Goal: Find specific page/section: Find specific page/section

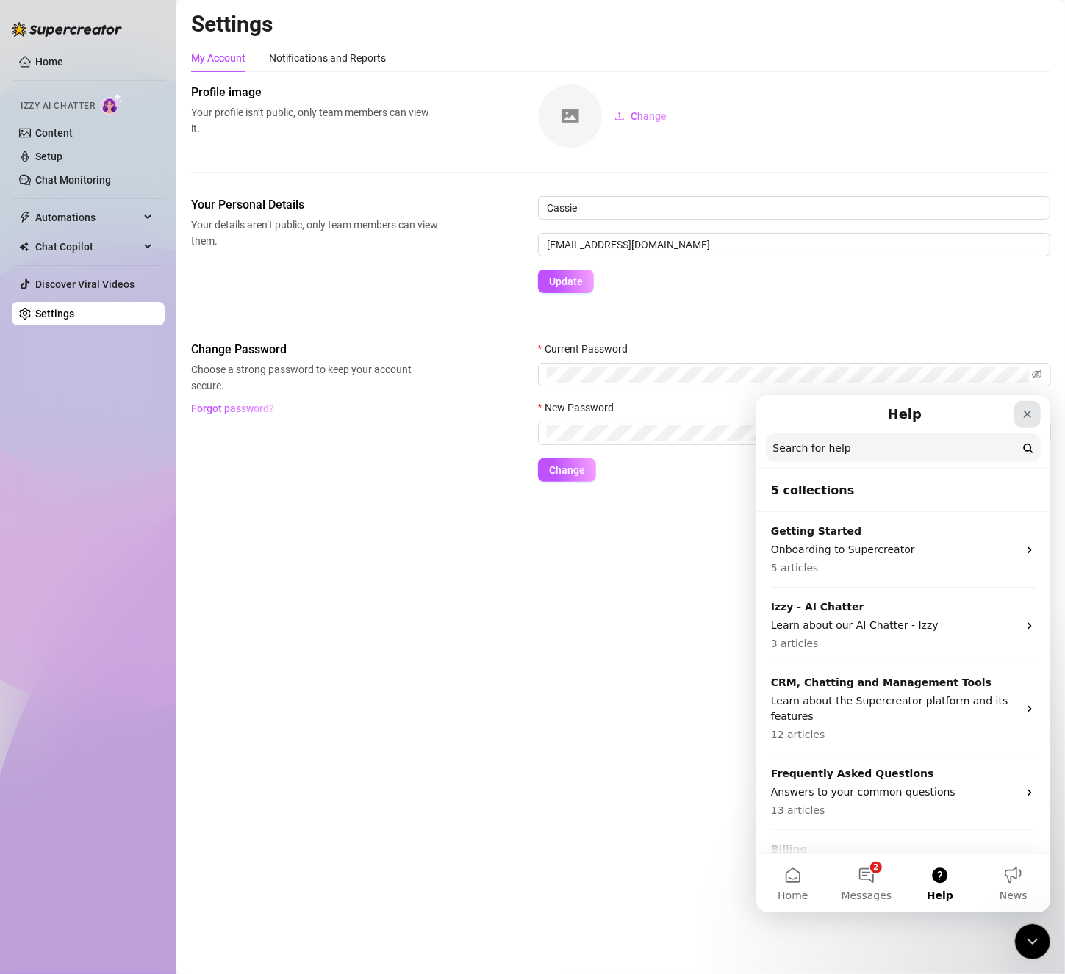
click at [1024, 408] on icon "Close" at bounding box center [1027, 414] width 12 height 12
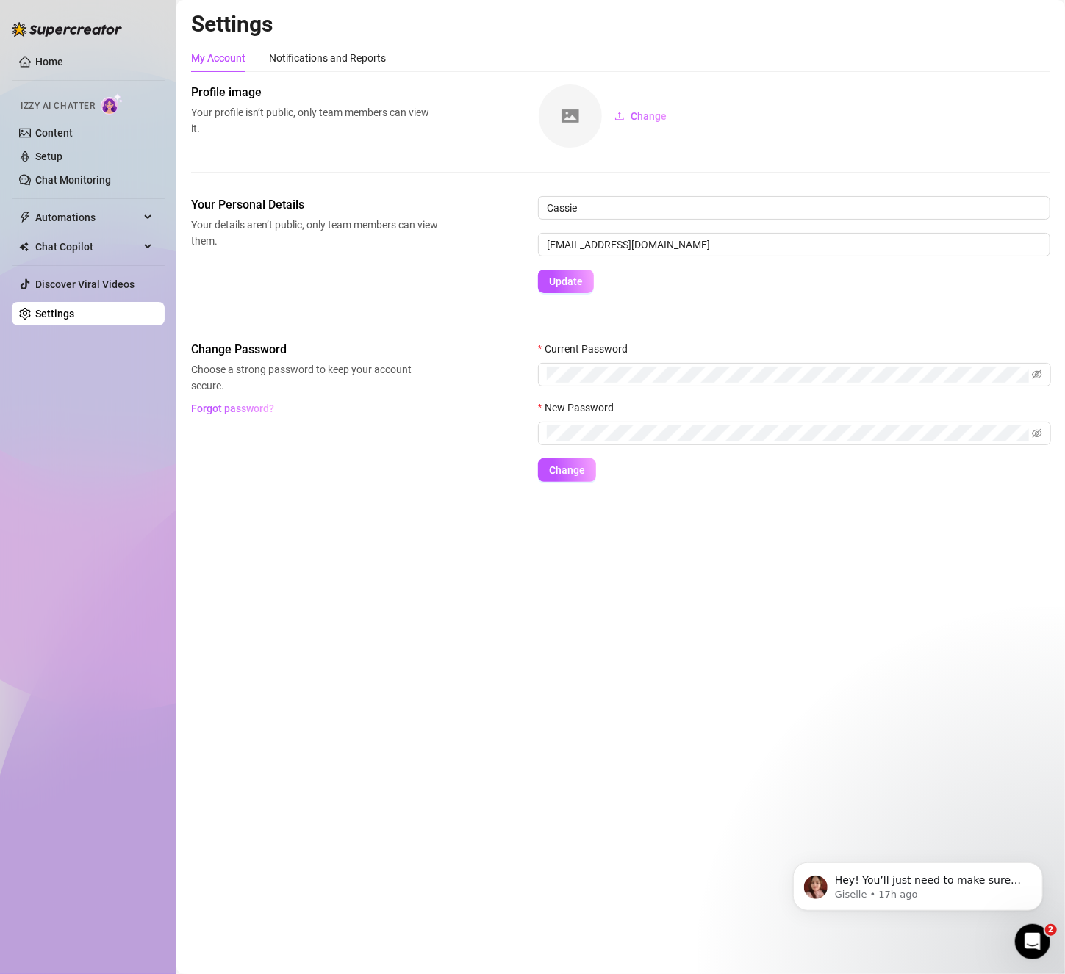
click at [928, 76] on div "My Account Notifications and Reports Profile image Your profile isn’t public, o…" at bounding box center [620, 263] width 859 height 438
click at [744, 98] on div "Change" at bounding box center [794, 116] width 512 height 65
click at [68, 132] on link "Content" at bounding box center [53, 133] width 37 height 12
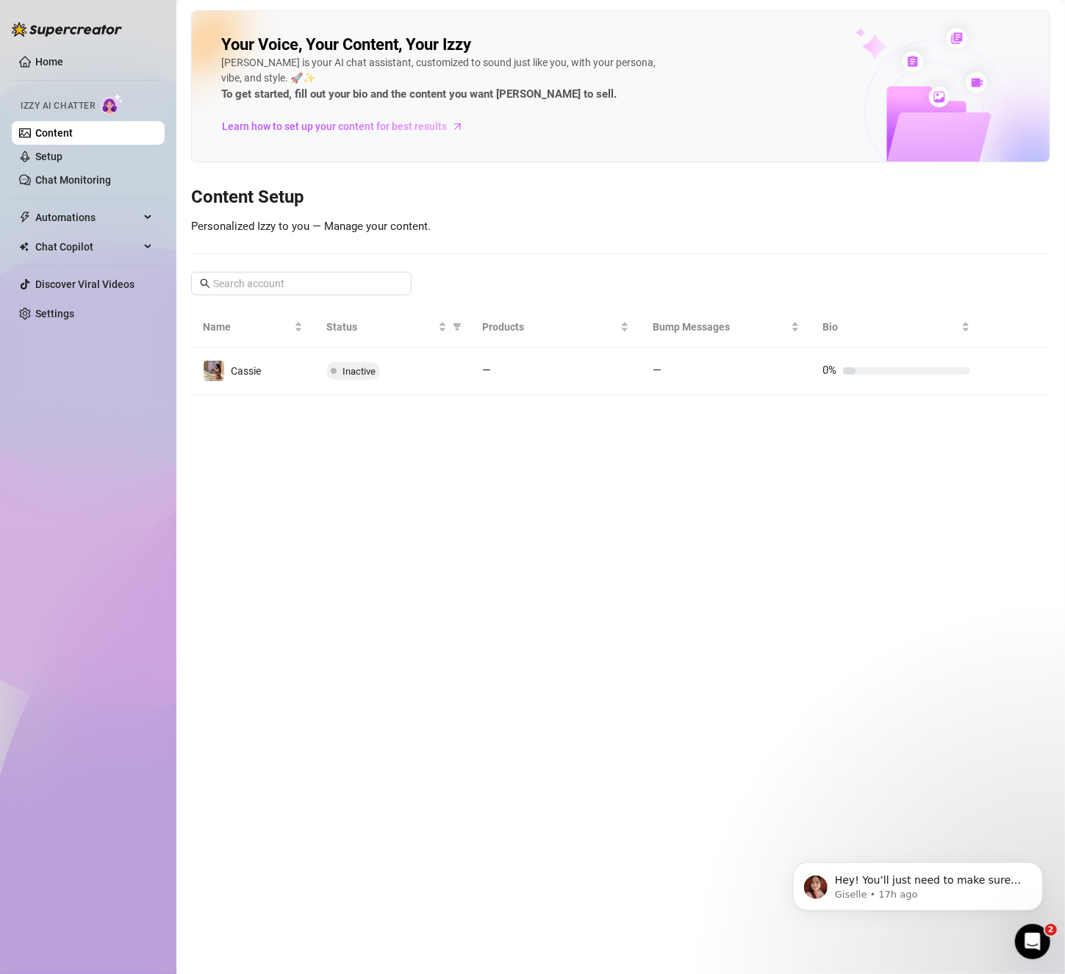
click at [730, 488] on main "Your Voice, Your Content, Your Izzy Izzy is your AI chat assistant, customized …" at bounding box center [620, 487] width 888 height 974
